Goal: Task Accomplishment & Management: Manage account settings

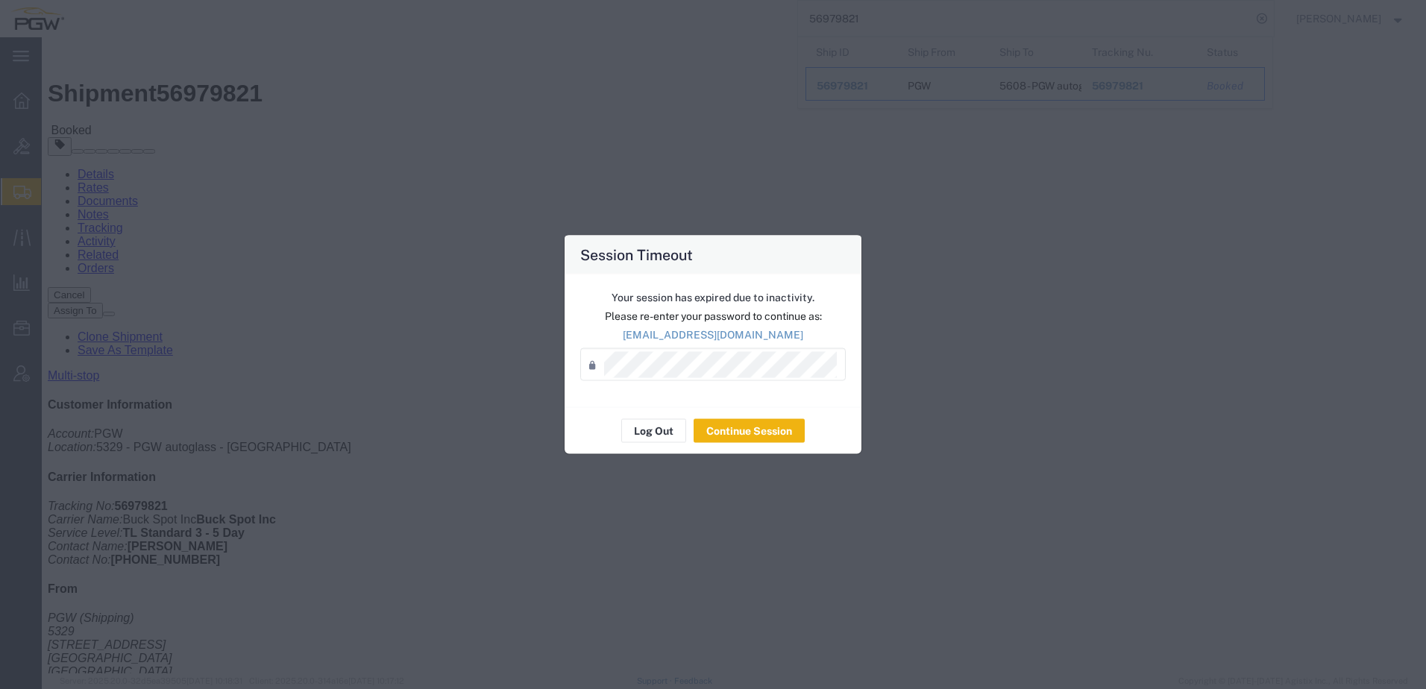
click at [343, 246] on div "Session Timeout Your session has expired due to inactivity. Please re-enter you…" at bounding box center [713, 344] width 1426 height 689
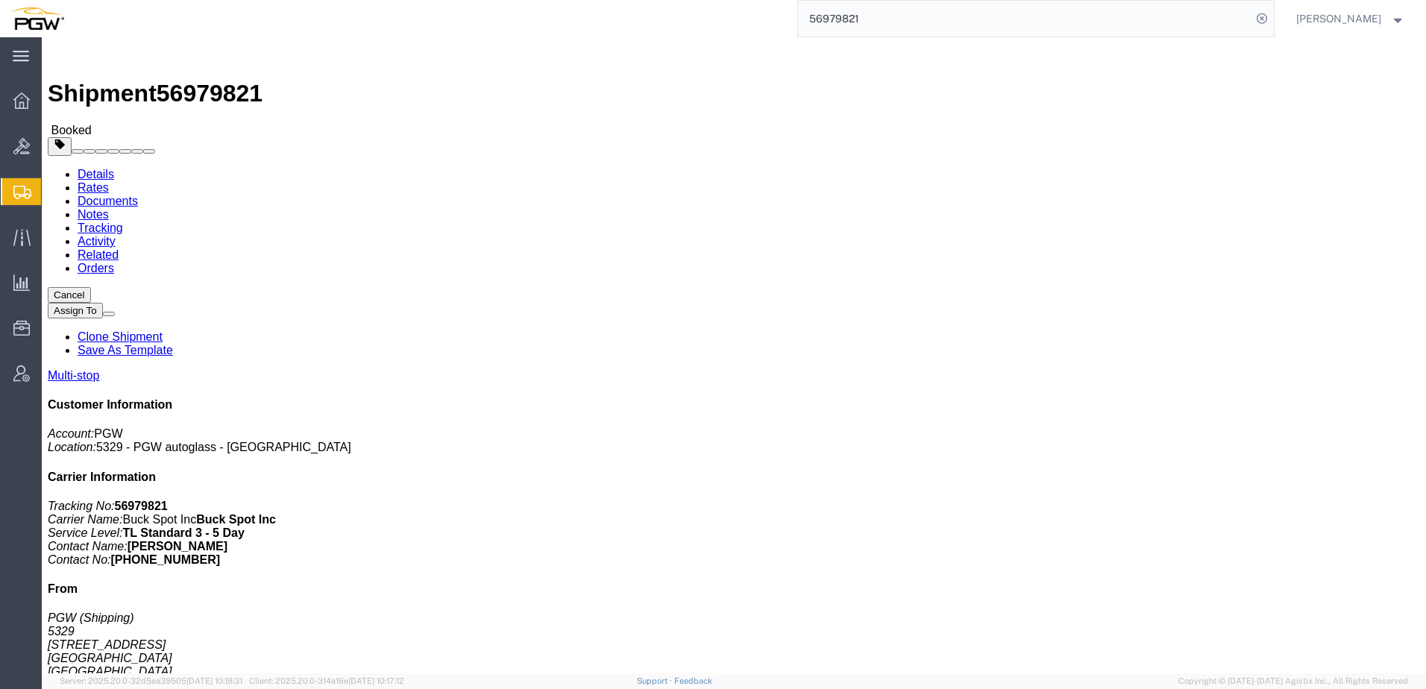
click at [0, 0] on span "Shipment Manager" at bounding box center [0, 0] width 0 height 0
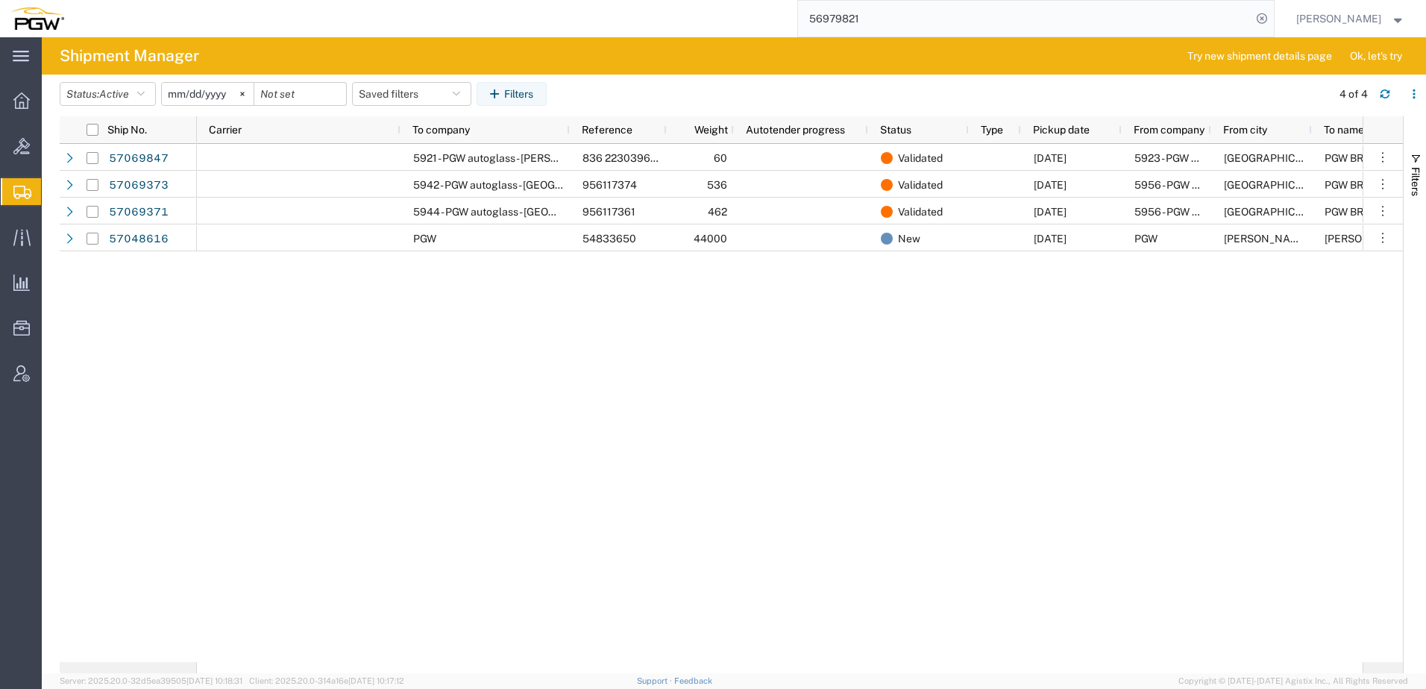
click at [541, 343] on div "5921 - PGW autoglass - [GEOGRAPHIC_DATA] 836 2230396 6 76x13x46 60 Validated [D…" at bounding box center [780, 403] width 1166 height 518
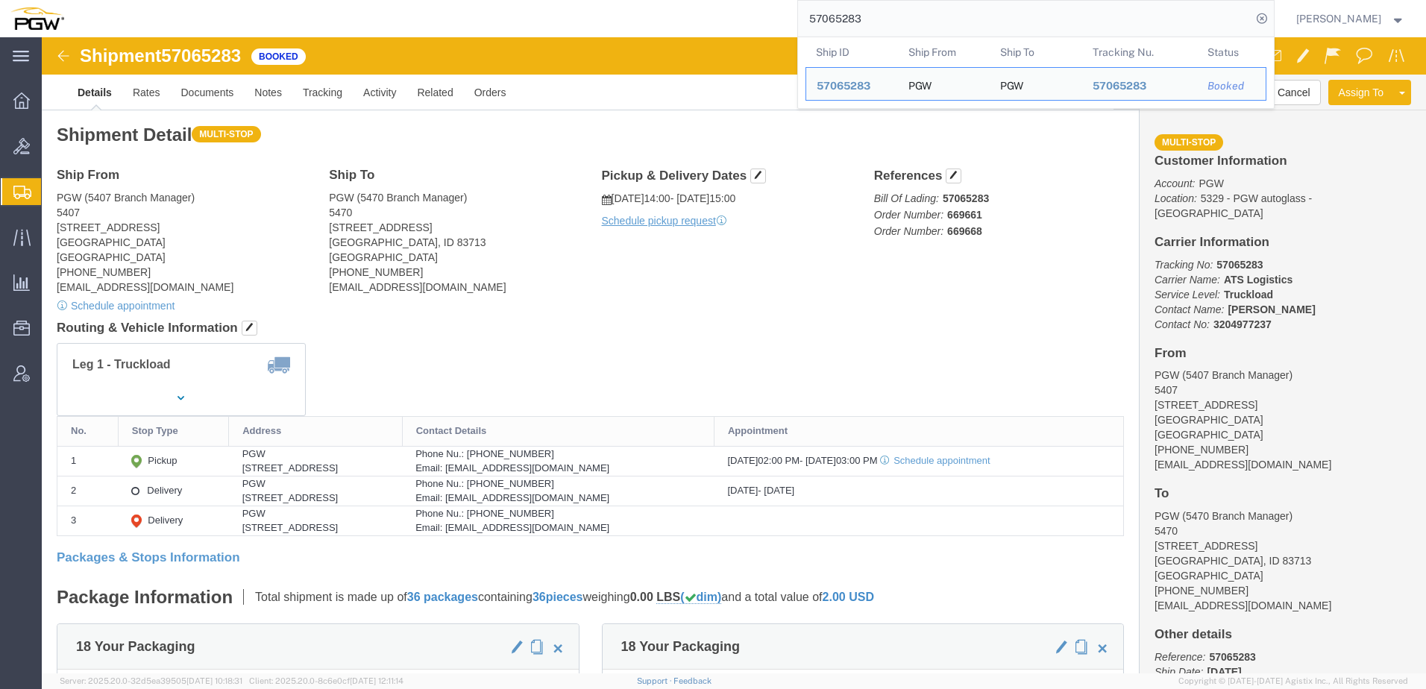
drag, startPoint x: 1074, startPoint y: 24, endPoint x: 530, endPoint y: -16, distance: 545.1
click at [530, 0] on html "main_menu Created with Sketch. Collapse Menu Overview Bids Shipments Shipment M…" at bounding box center [713, 344] width 1426 height 689
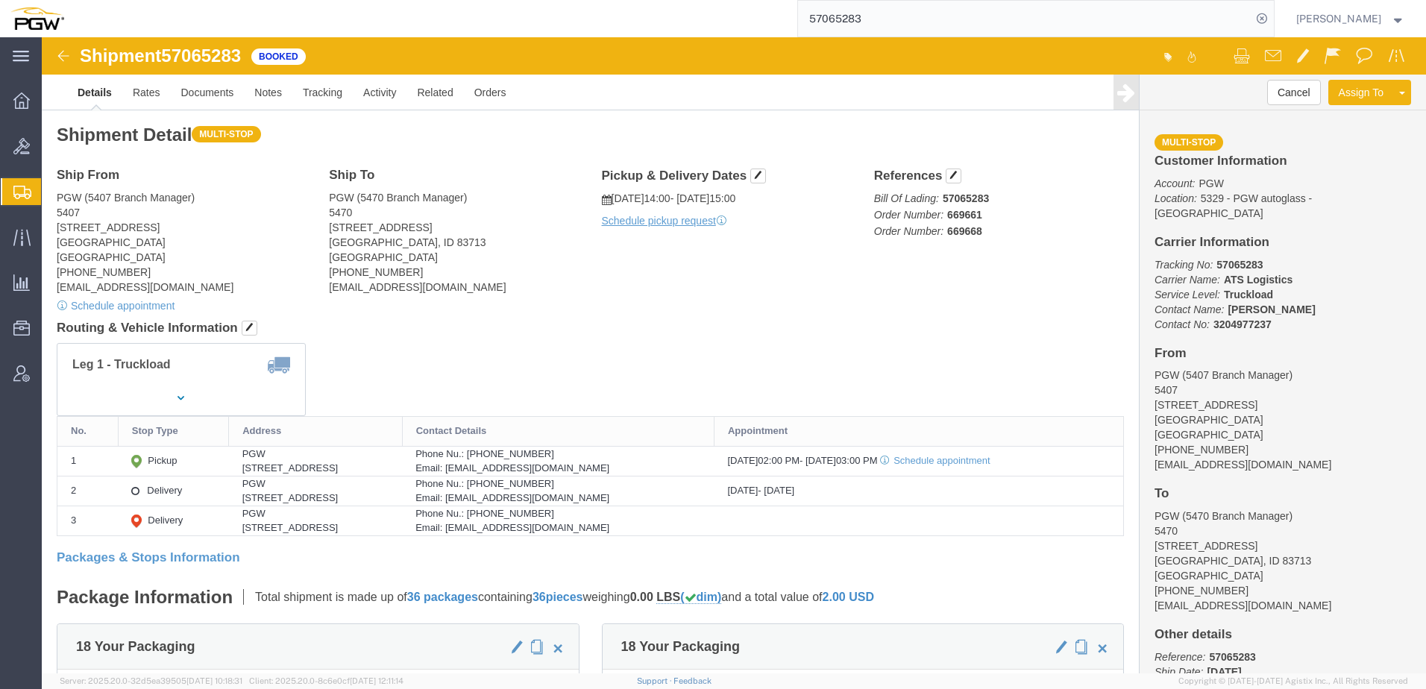
paste input "37616"
type input "57037616"
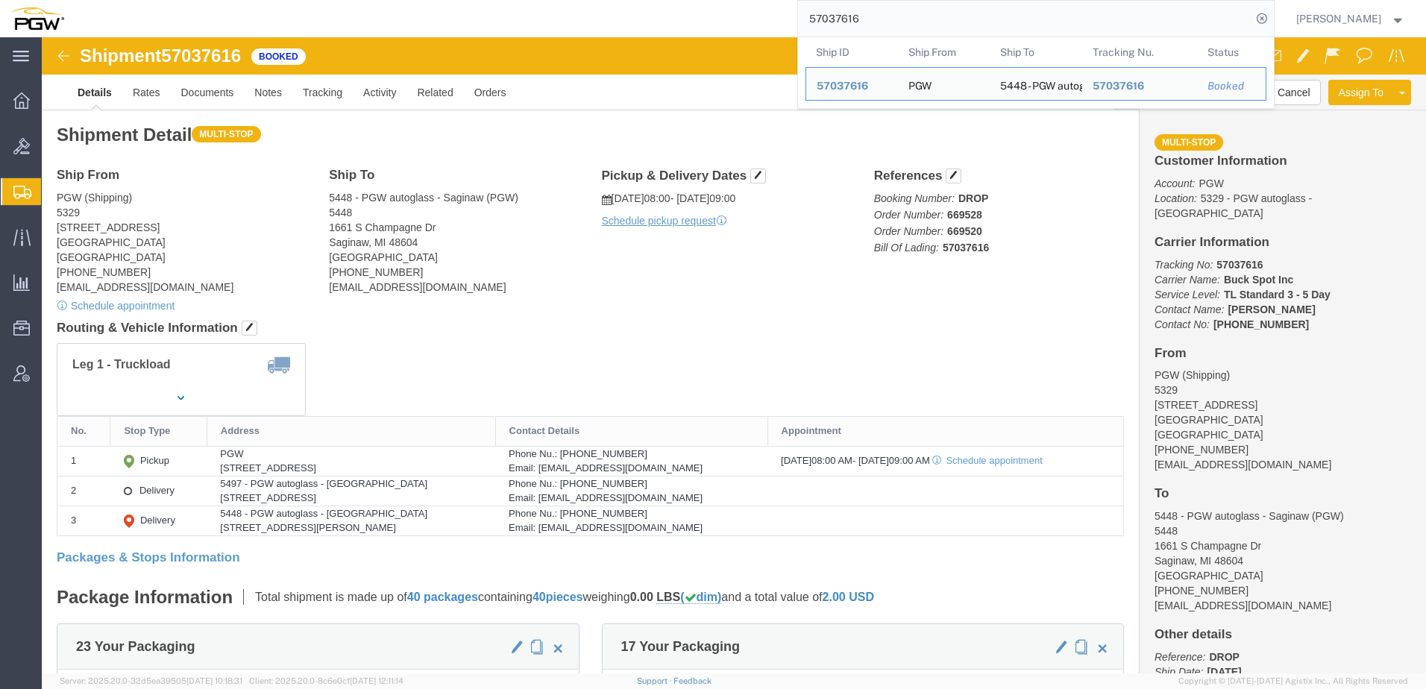
click div "Leg 1 - Truckload"
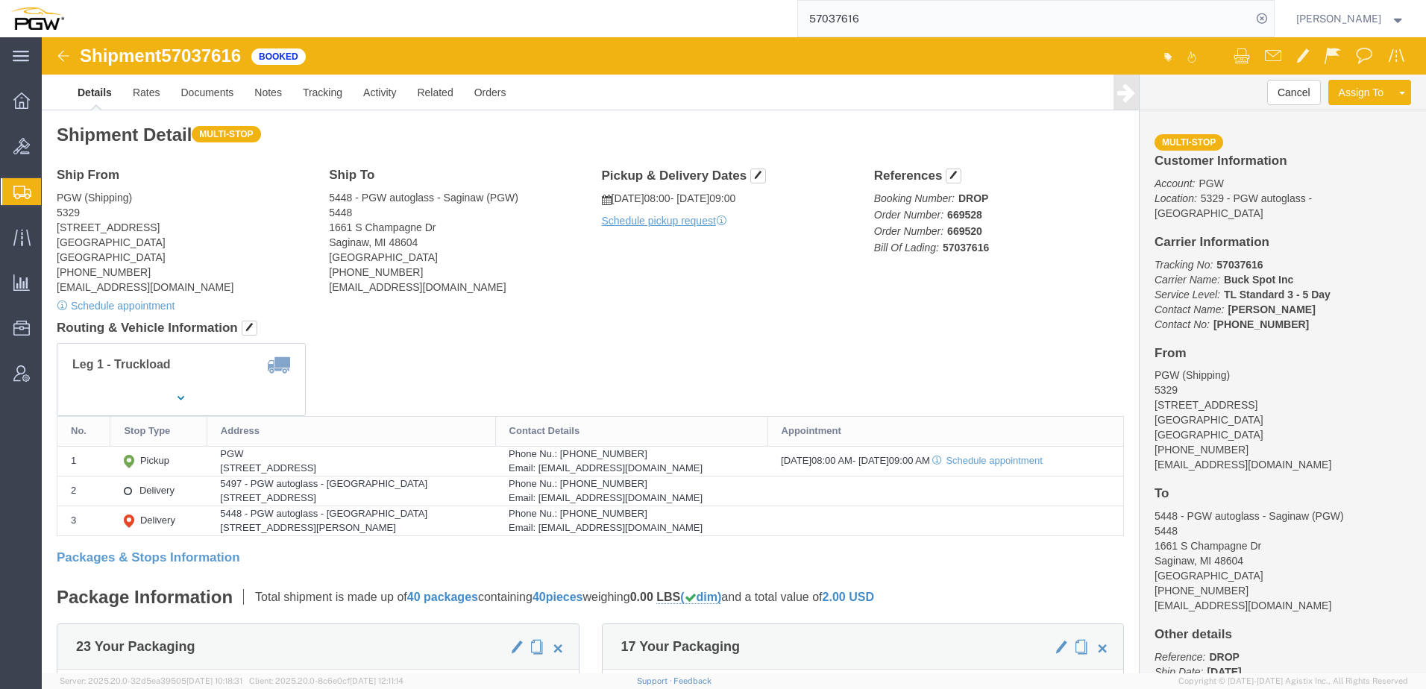
click div "Leg 1 - Truckload"
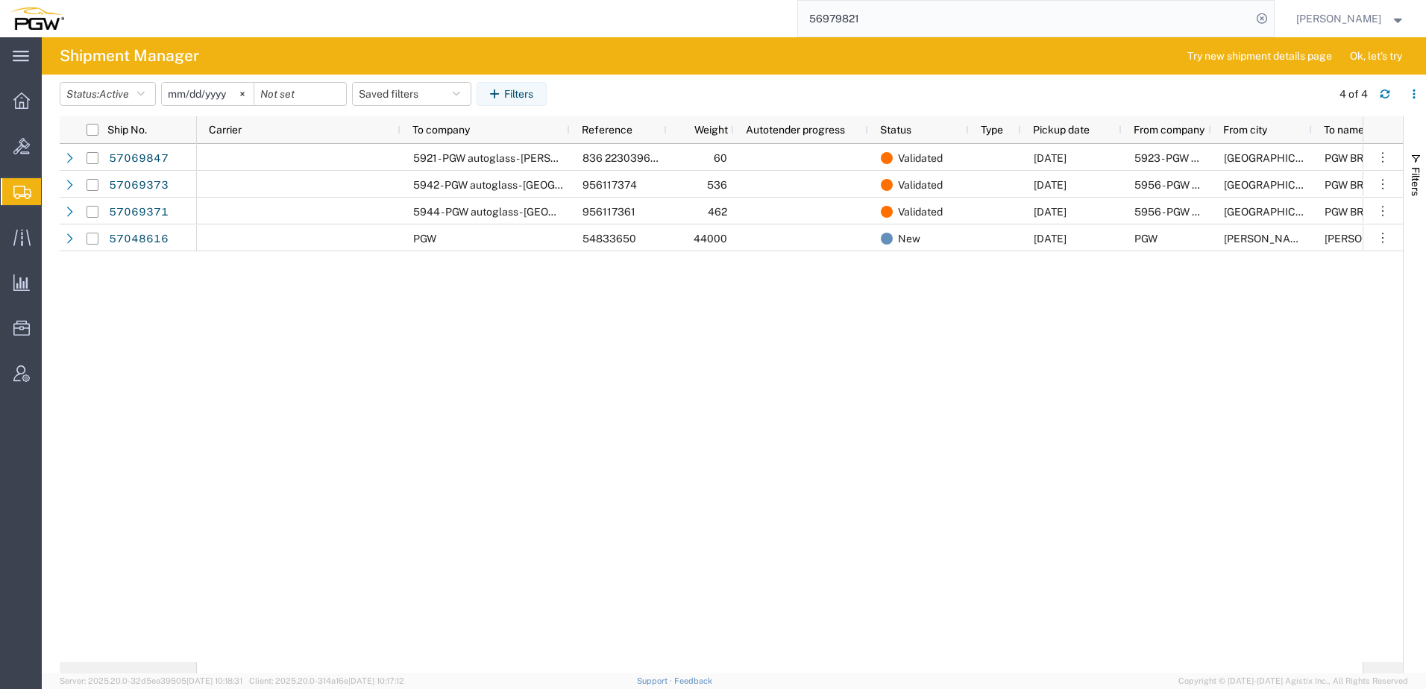
click at [521, 392] on div "5921 - PGW autoglass - [GEOGRAPHIC_DATA] 836 2230396 6 76x13x46 60 Validated [D…" at bounding box center [780, 403] width 1166 height 518
click at [387, 525] on div "5921 - PGW autoglass - [GEOGRAPHIC_DATA] 836 2230396 6 76x13x46 60 Validated [D…" at bounding box center [780, 403] width 1166 height 518
click at [113, 96] on span "Active" at bounding box center [114, 94] width 30 height 12
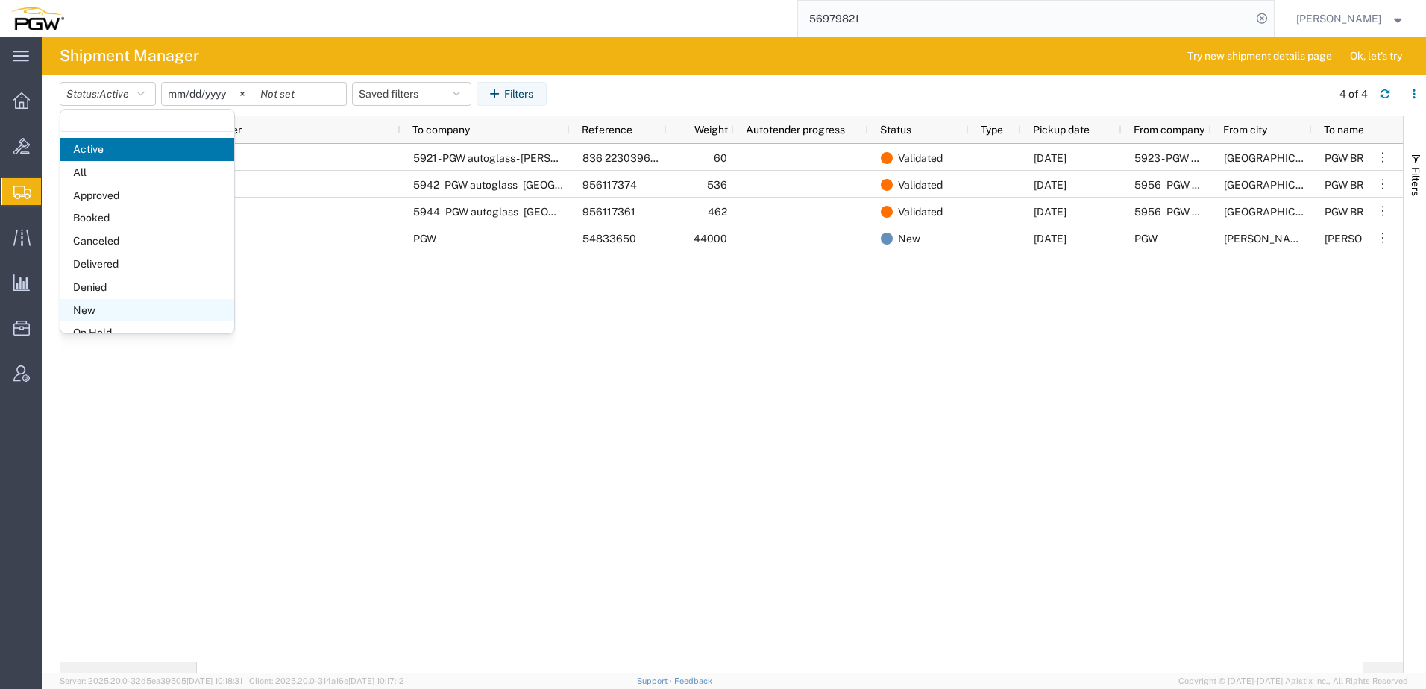
click at [90, 315] on span "New" at bounding box center [147, 310] width 174 height 23
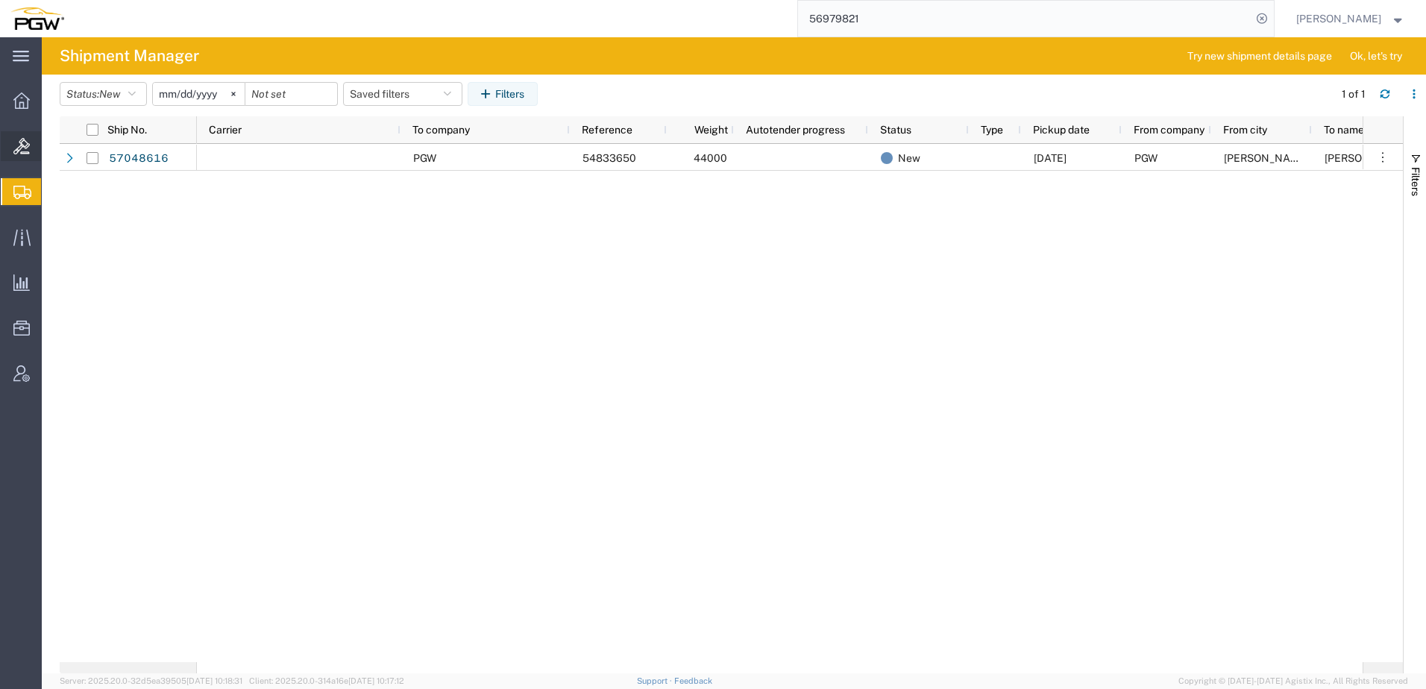
click at [51, 140] on span "Bids" at bounding box center [46, 146] width 10 height 30
